Goal: Navigation & Orientation: Find specific page/section

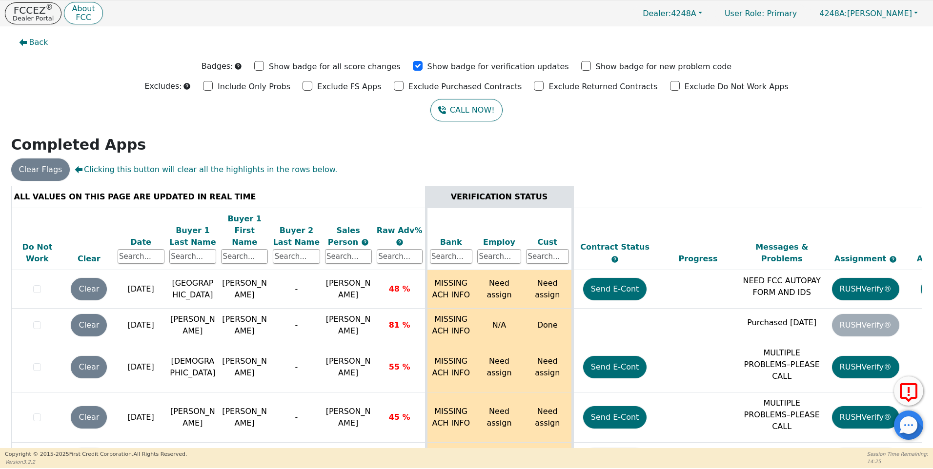
scroll to position [4084, 0]
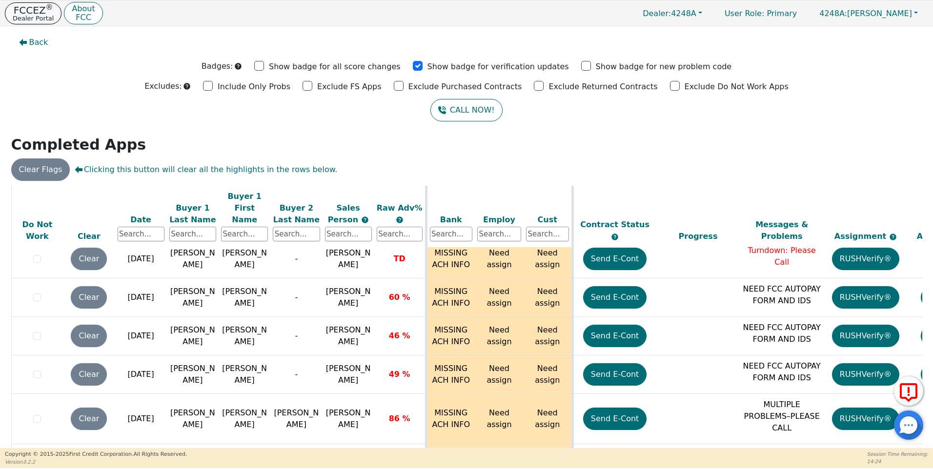
click at [38, 15] on p "Dealer Portal" at bounding box center [33, 18] width 41 height 6
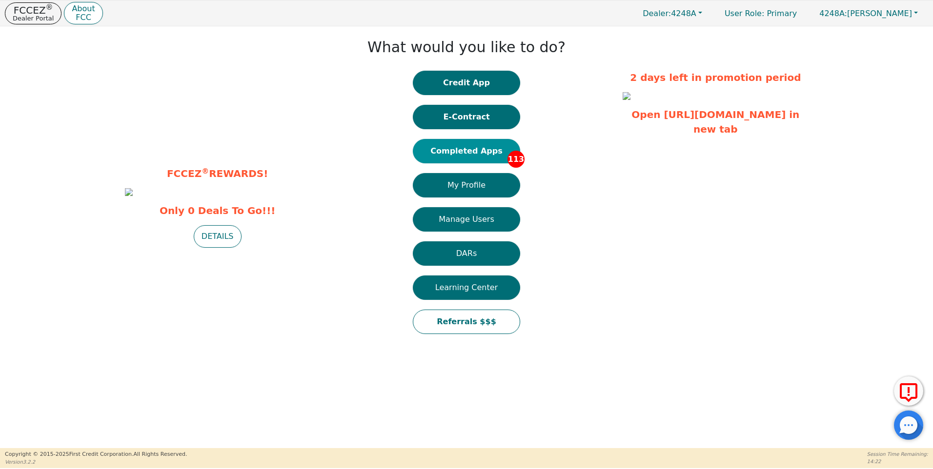
click at [471, 150] on button "Completed Apps 113" at bounding box center [466, 151] width 107 height 24
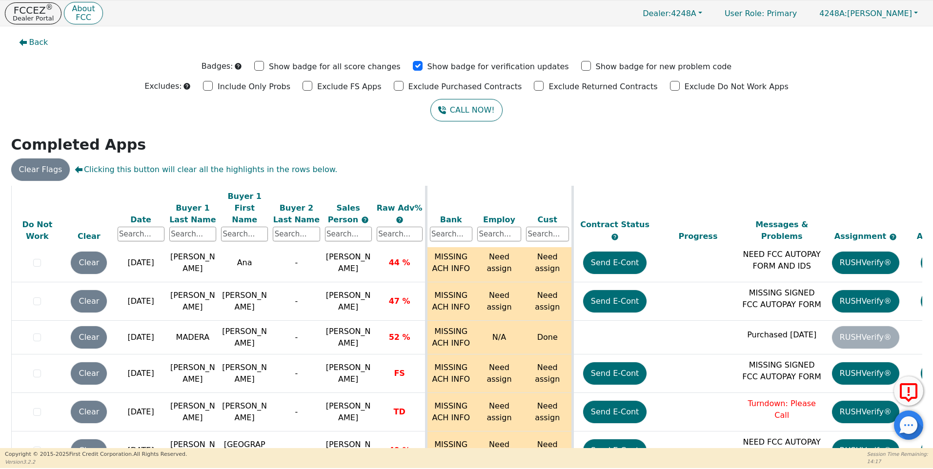
scroll to position [4089, 0]
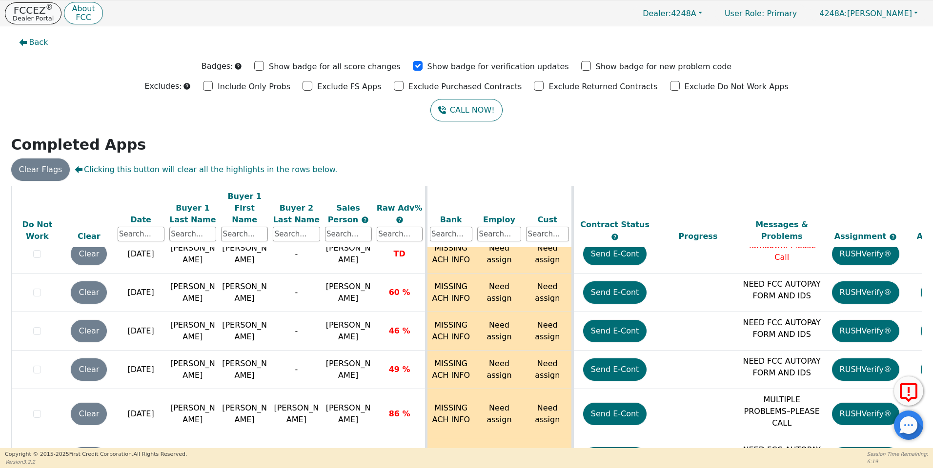
click at [35, 11] on p "FCCEZ ®" at bounding box center [33, 10] width 41 height 10
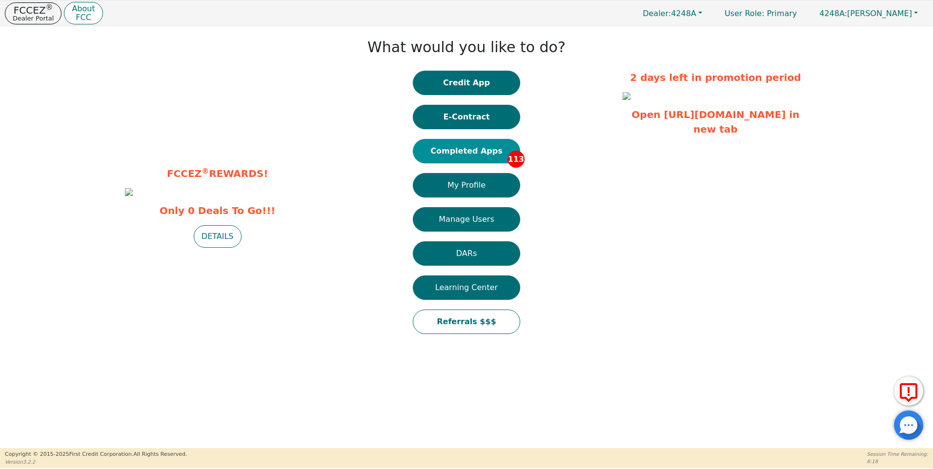
click at [473, 145] on button "Completed Apps 113" at bounding box center [466, 151] width 107 height 24
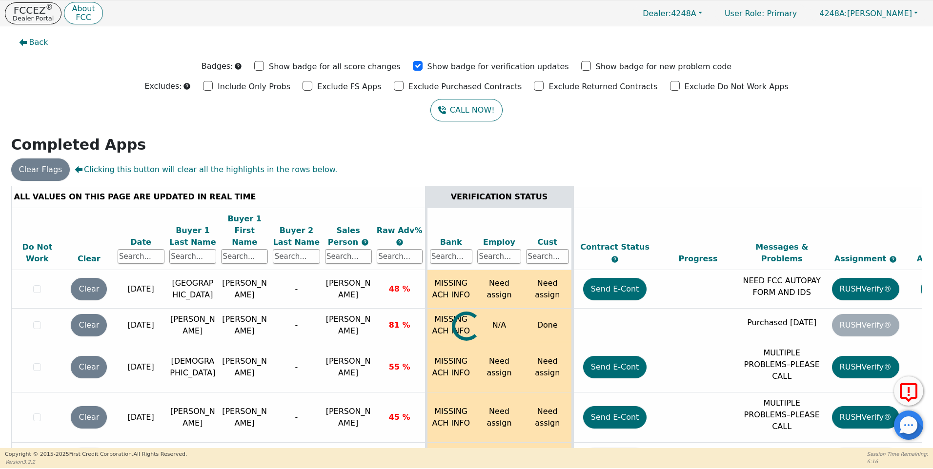
drag, startPoint x: 918, startPoint y: 197, endPoint x: 918, endPoint y: 230, distance: 33.7
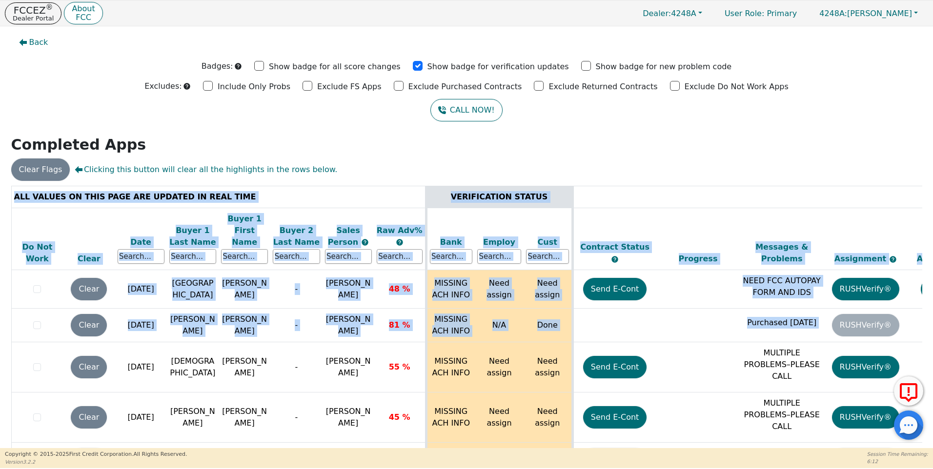
scroll to position [4089, 0]
